Goal: Find specific page/section: Find specific page/section

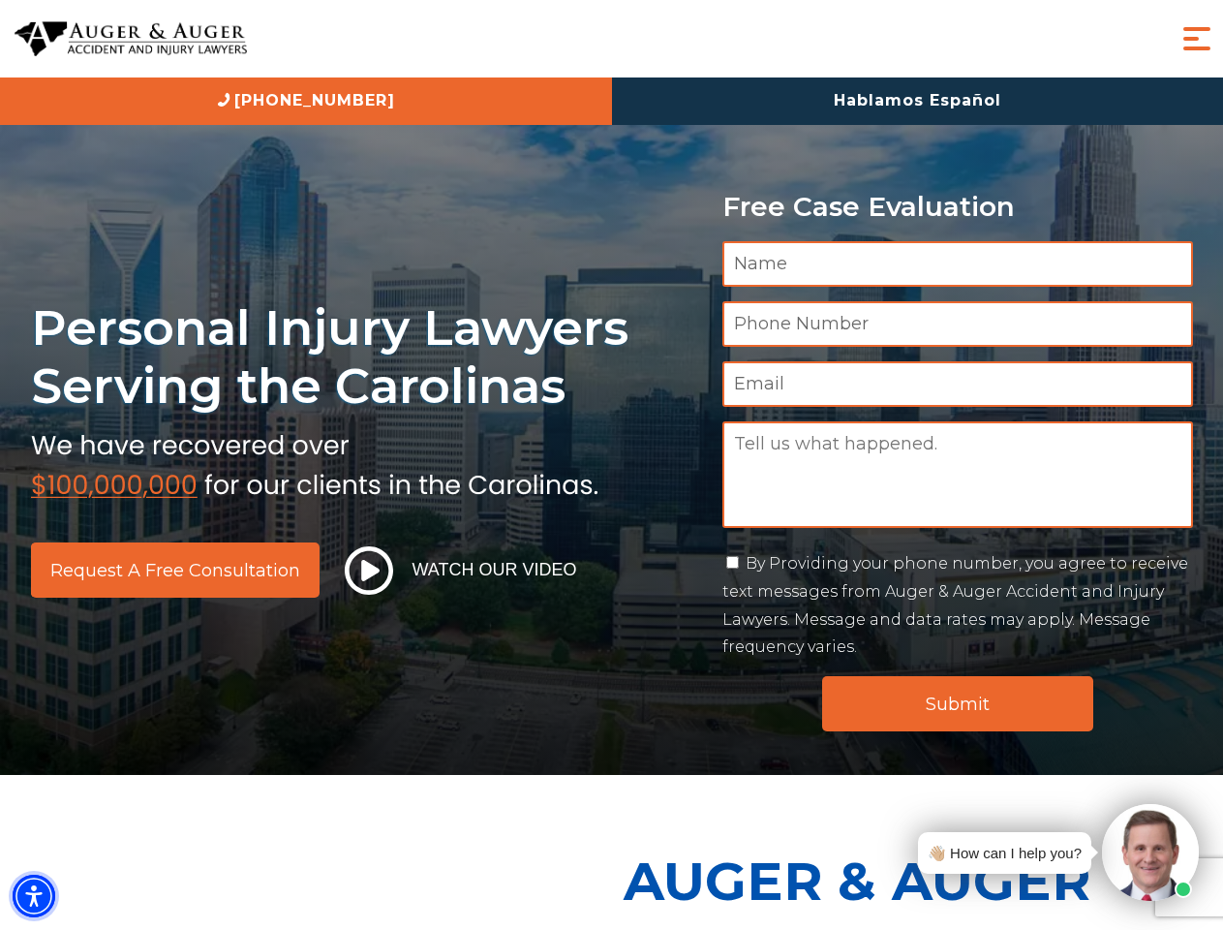
click at [34, 896] on img "Accessibility Menu" at bounding box center [34, 895] width 43 height 43
